Goal: Find specific page/section: Find specific page/section

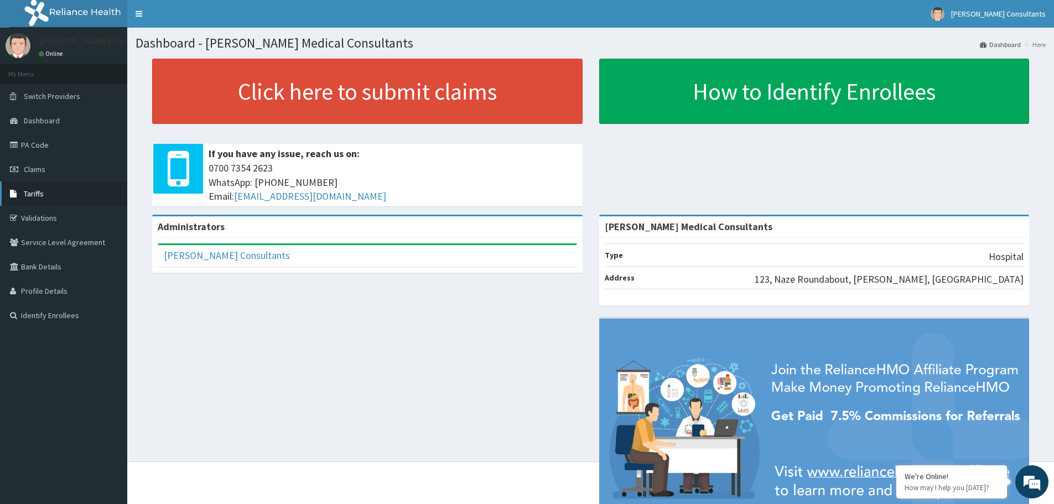
click at [32, 202] on link "Tariffs" at bounding box center [63, 194] width 127 height 24
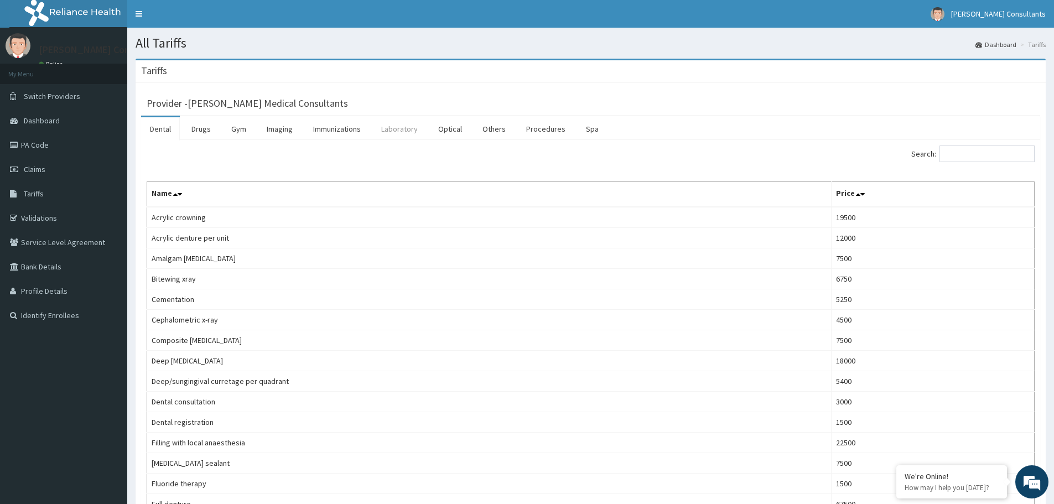
click at [405, 136] on link "Laboratory" at bounding box center [400, 128] width 54 height 23
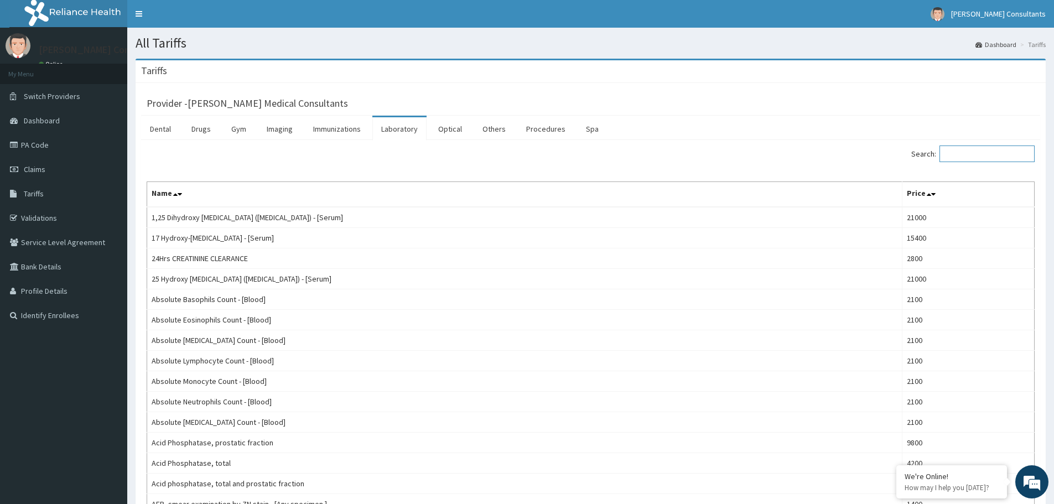
click at [955, 157] on input "Search:" at bounding box center [987, 154] width 95 height 17
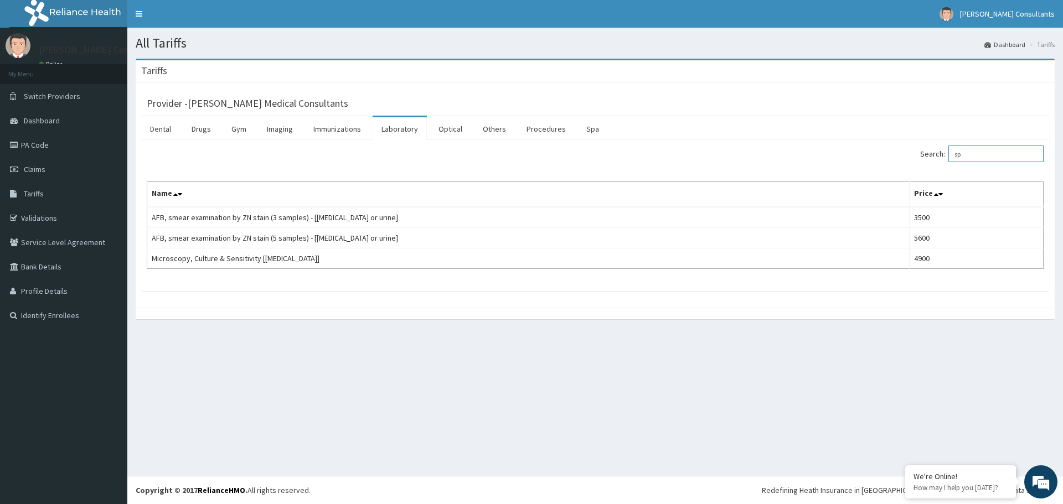
type input "s"
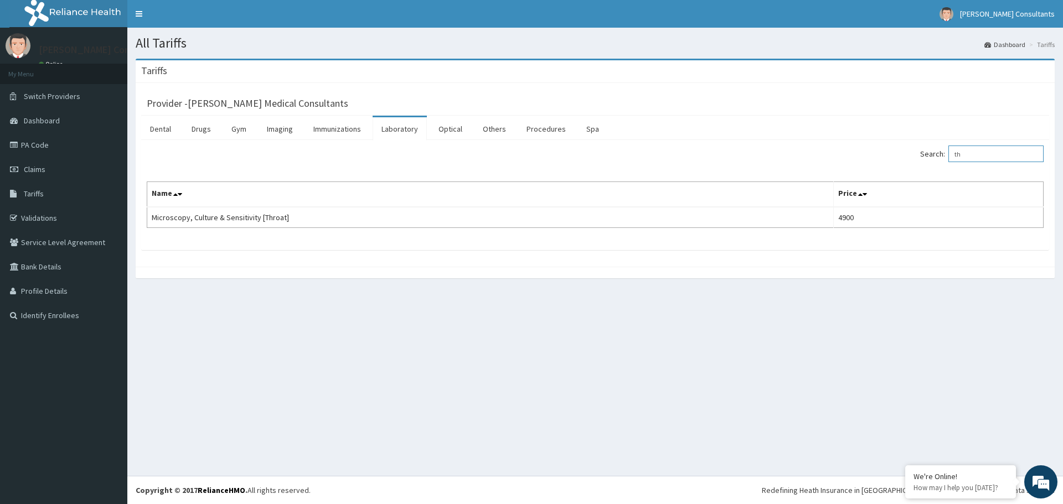
type input "t"
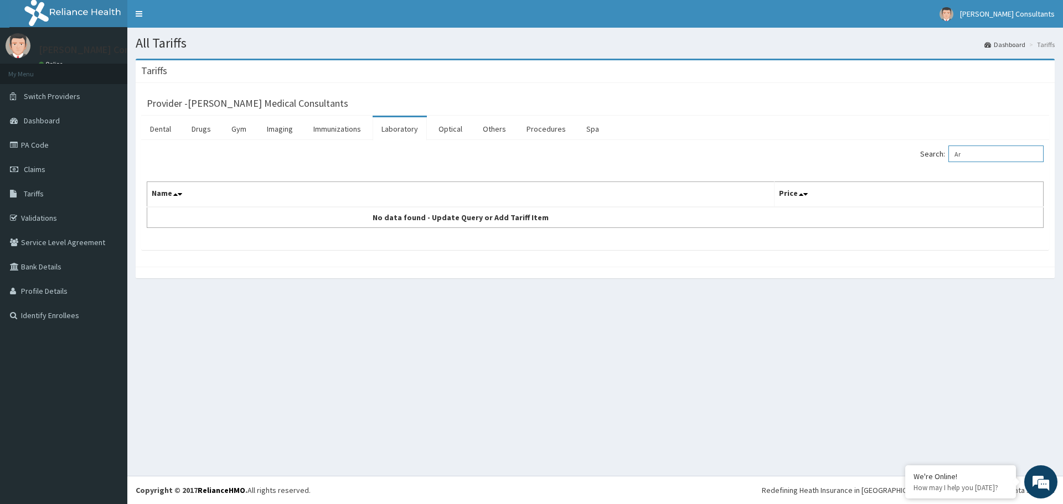
type input "A"
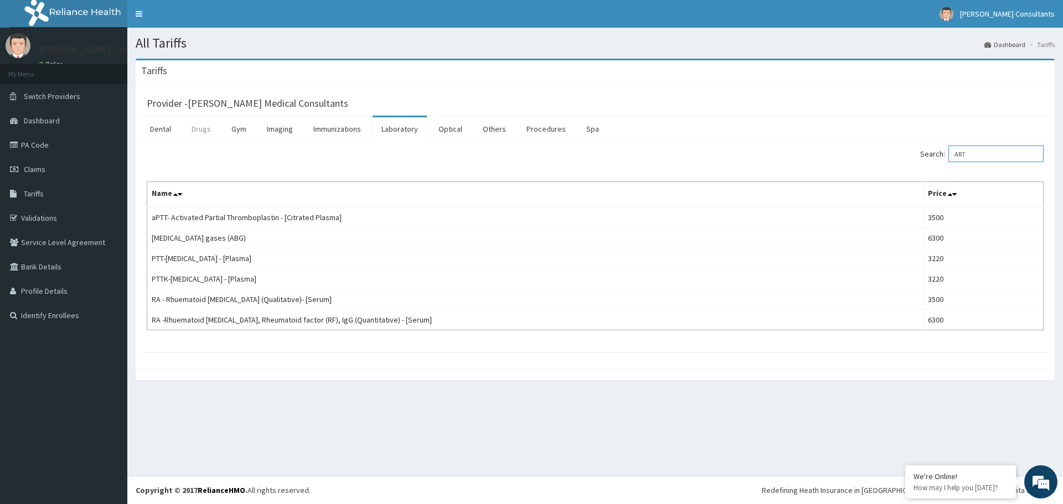
type input "ART"
click at [199, 123] on link "Drugs" at bounding box center [201, 128] width 37 height 23
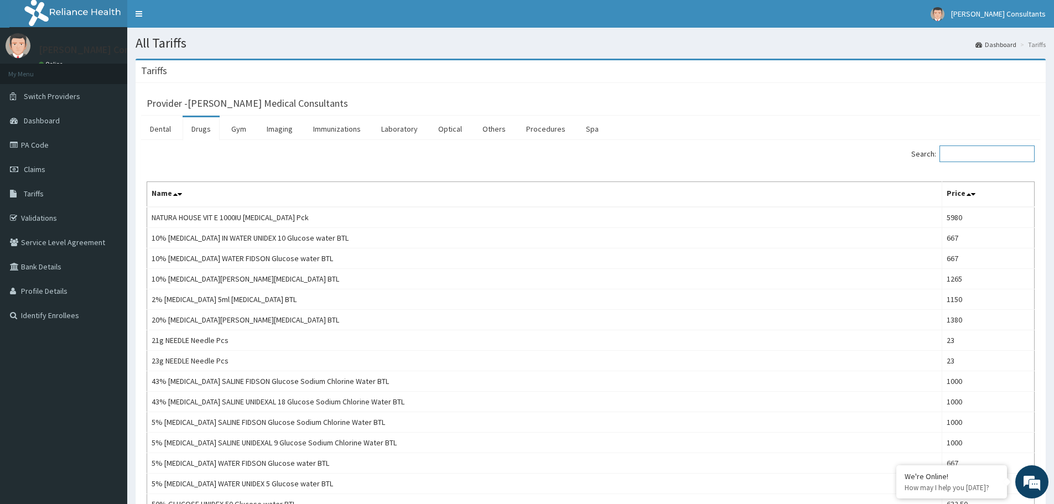
click at [985, 158] on input "Search:" at bounding box center [987, 154] width 95 height 17
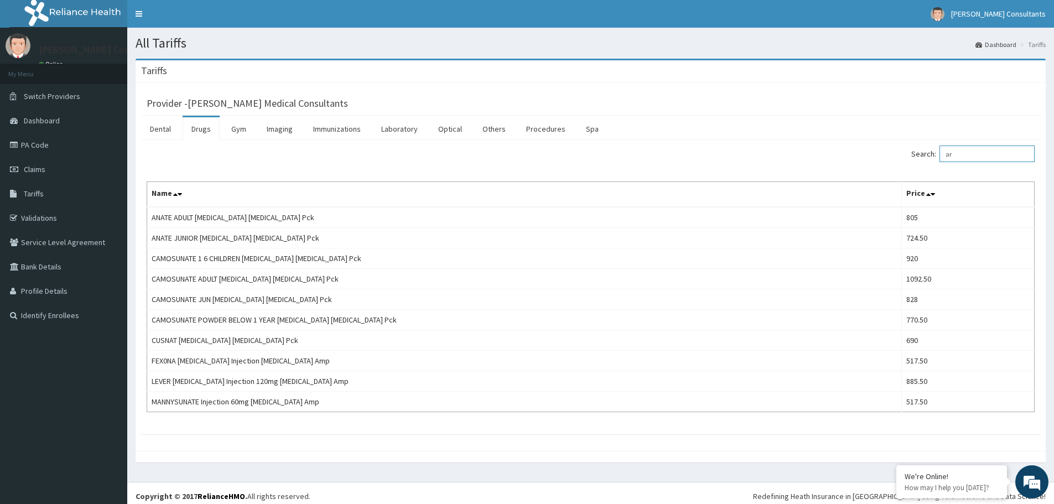
type input "a"
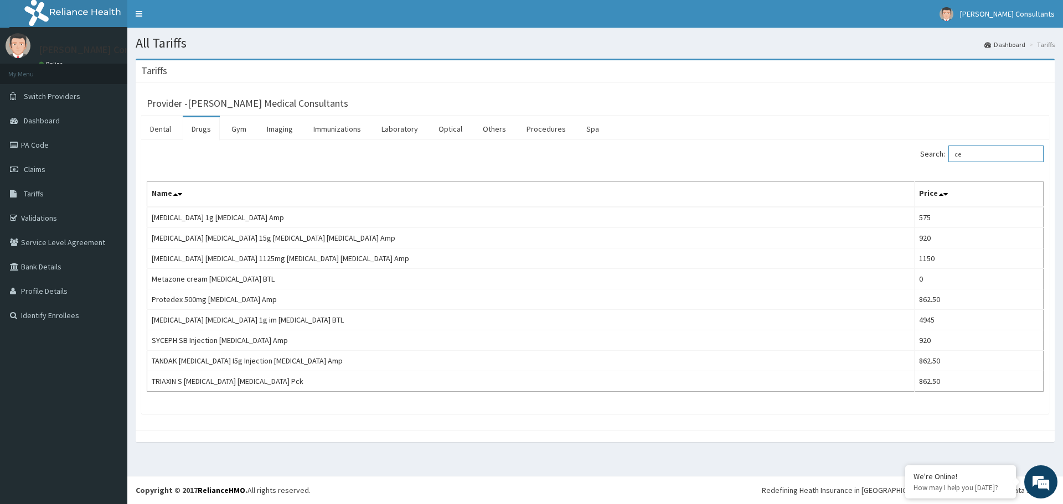
type input "c"
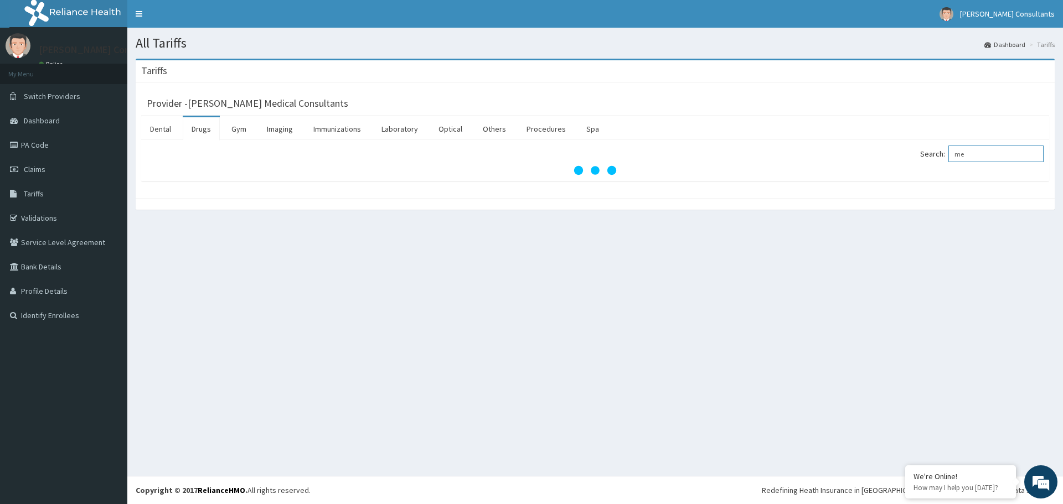
type input "m"
click at [968, 153] on input "Search:" at bounding box center [995, 154] width 95 height 17
type input "azithromycin"
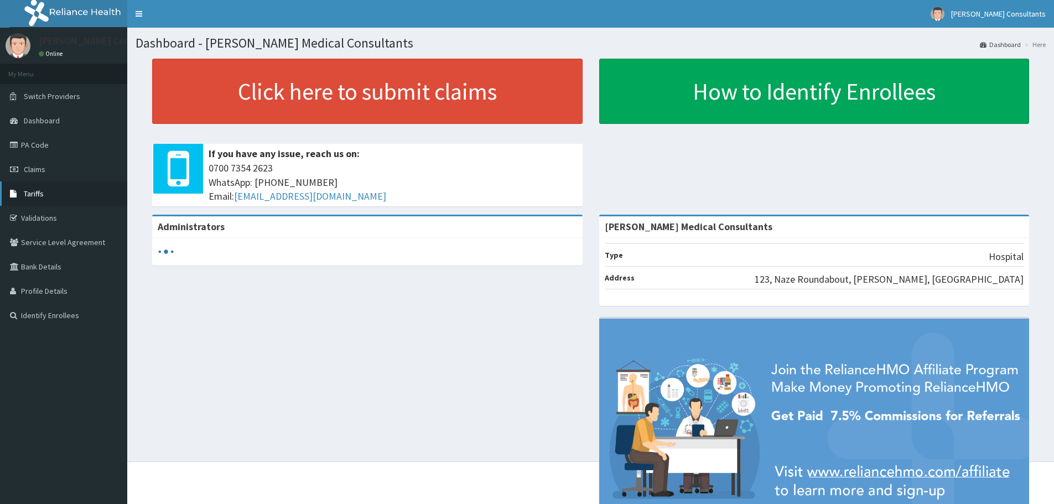
click at [37, 193] on span "Tariffs" at bounding box center [34, 194] width 20 height 10
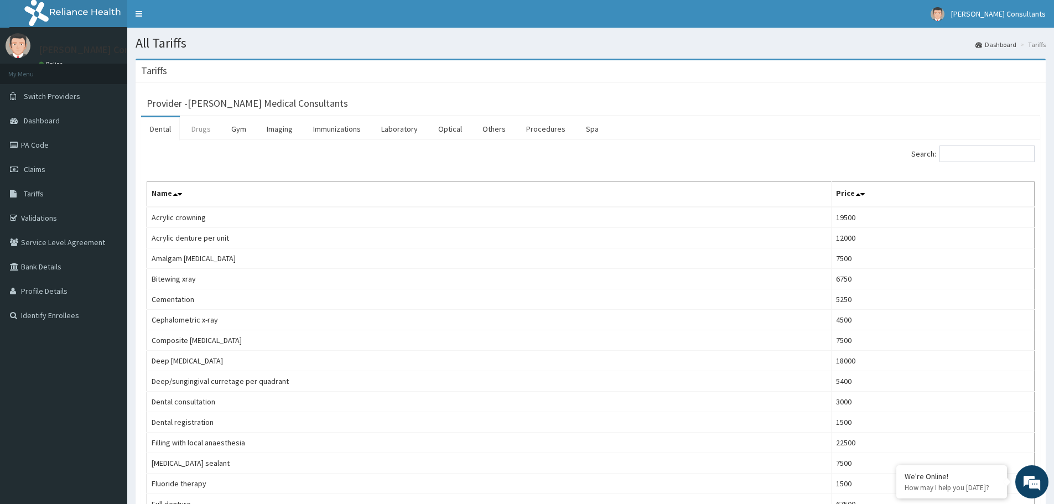
click at [205, 132] on link "Drugs" at bounding box center [201, 128] width 37 height 23
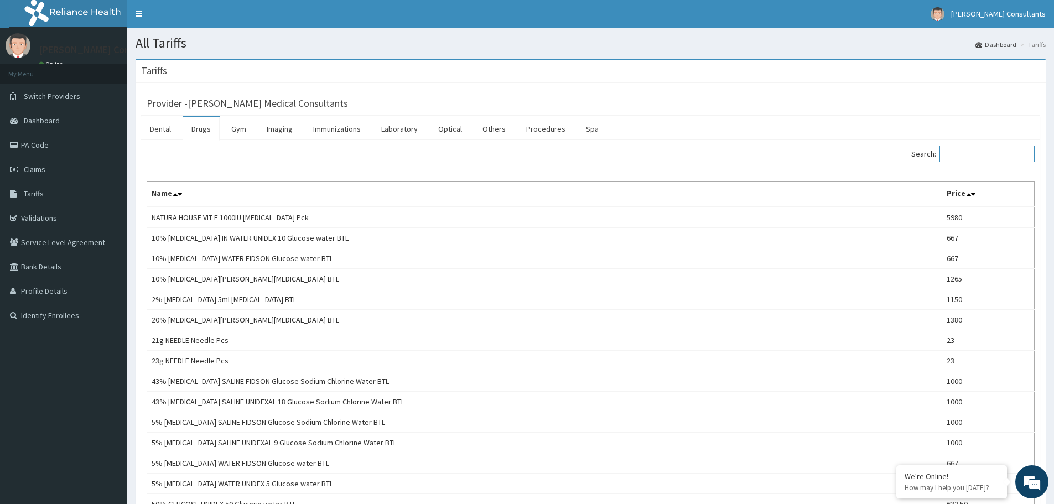
click at [986, 157] on input "Search:" at bounding box center [987, 154] width 95 height 17
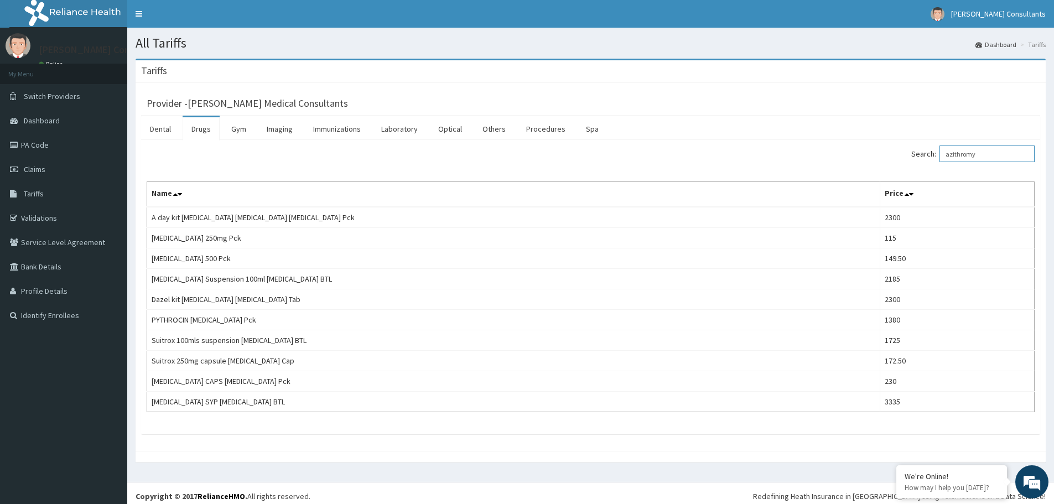
scroll to position [6, 0]
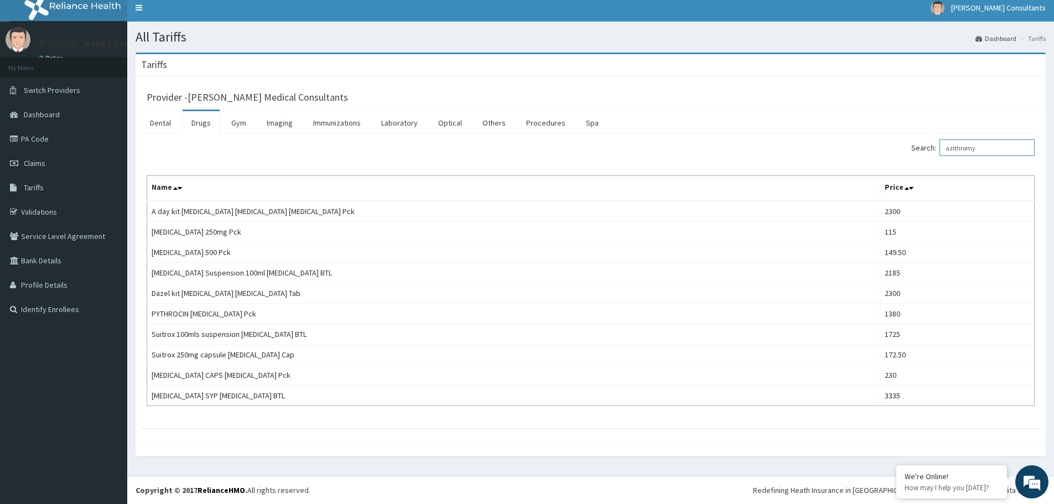
click at [1017, 147] on input "azithromy" at bounding box center [987, 147] width 95 height 17
type input "a"
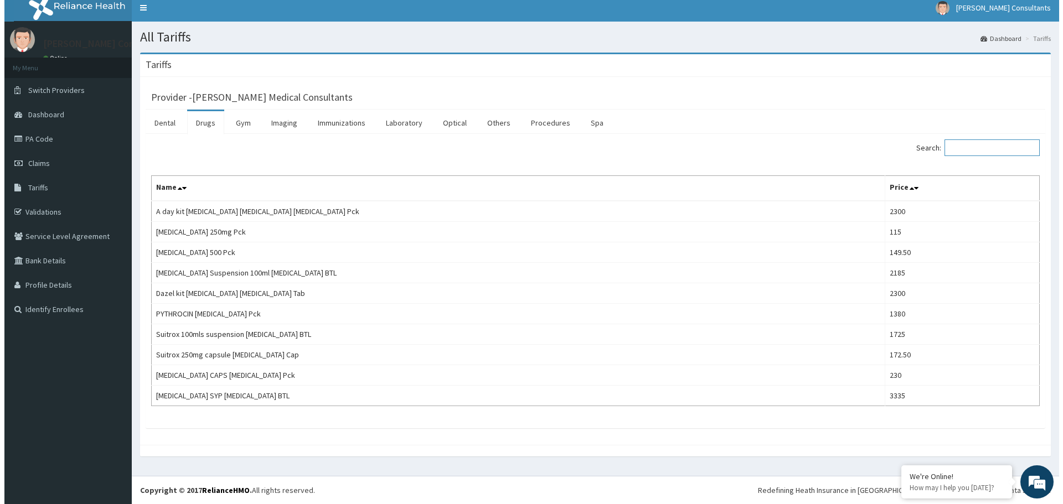
scroll to position [0, 0]
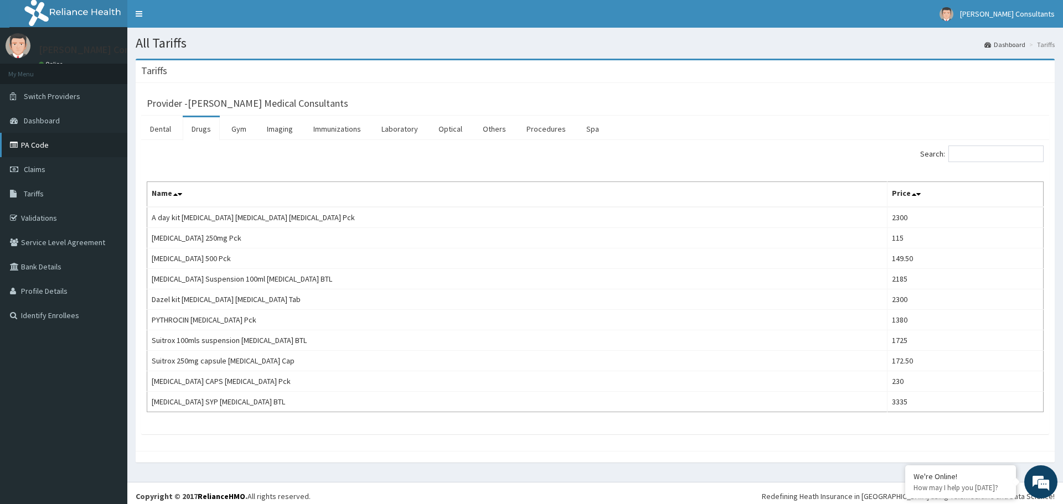
click at [38, 143] on link "PA Code" at bounding box center [63, 145] width 127 height 24
